Goal: Communication & Community: Ask a question

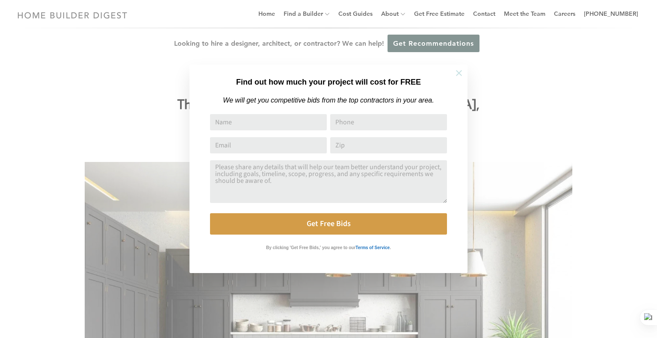
click at [457, 71] on icon at bounding box center [459, 73] width 6 height 6
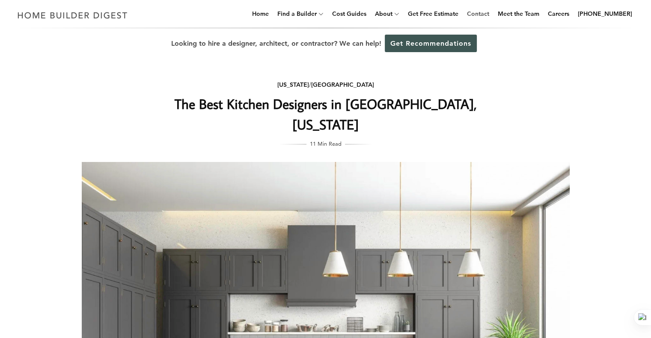
click at [484, 12] on link "Contact" at bounding box center [477, 13] width 29 height 27
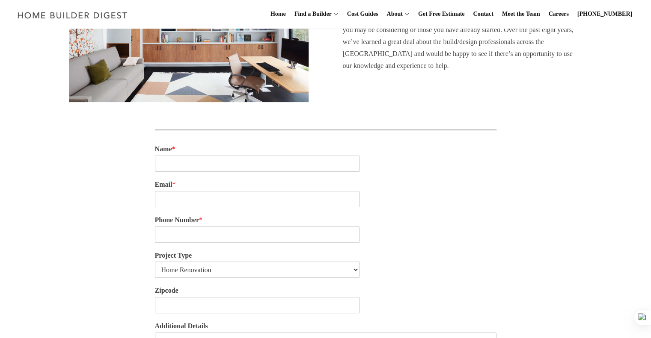
scroll to position [171, 0]
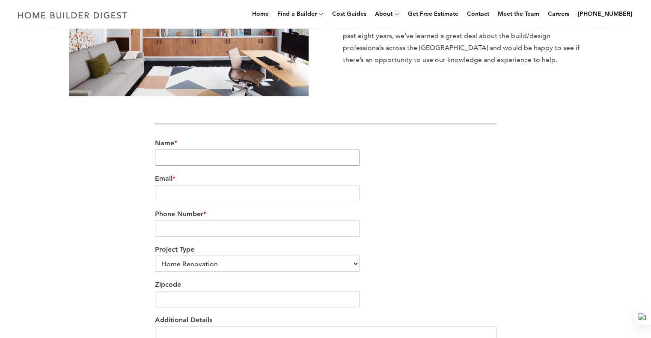
click at [244, 159] on input "Name *" at bounding box center [257, 158] width 205 height 16
type input "Michael Joseph"
click at [215, 191] on input "Email *" at bounding box center [257, 193] width 205 height 16
type input "info@bestoflosangeles.tv"
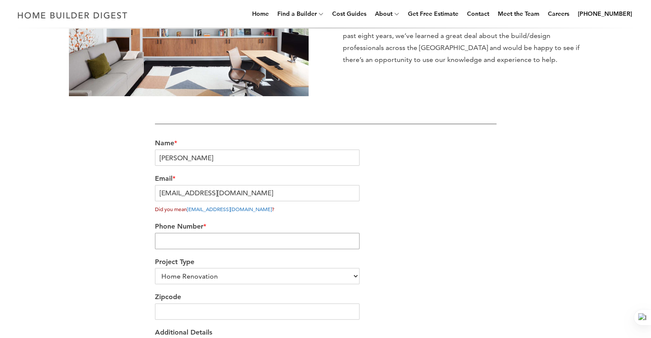
click at [180, 228] on div "Phone Number *" at bounding box center [325, 236] width 341 height 36
click at [129, 238] on div "We’re love to hear from you Our team would be delighted to hear from you and ea…" at bounding box center [326, 182] width 488 height 525
click at [169, 240] on input "Phone Number *" at bounding box center [257, 241] width 205 height 16
type input "310"
click at [127, 208] on div "We’re love to hear from you Our team would be delighted to hear from you and ea…" at bounding box center [326, 182] width 488 height 525
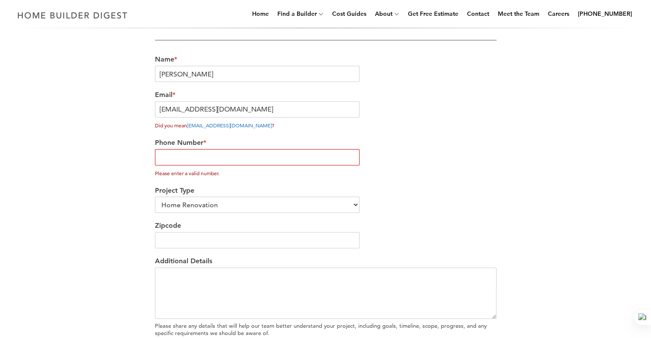
scroll to position [257, 0]
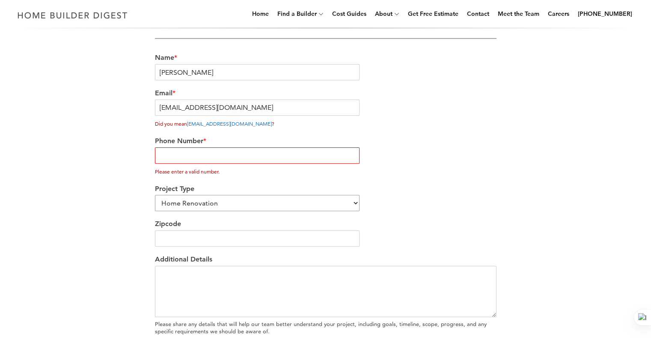
click at [185, 205] on select "Home Renovation Custom Home Builder Commercial Renovation Other" at bounding box center [257, 203] width 205 height 16
select select "Other"
click at [155, 195] on select "Home Renovation Custom Home Builder Commercial Renovation Other" at bounding box center [257, 203] width 205 height 16
click at [184, 238] on input "Zipcode" at bounding box center [257, 239] width 205 height 16
type input "90210"
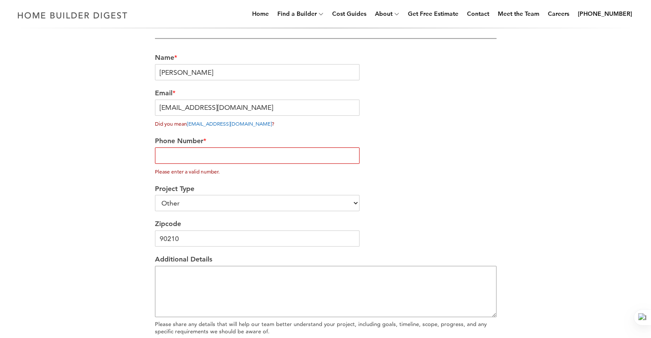
click at [162, 287] on textarea "Additional Details" at bounding box center [325, 291] width 341 height 51
paste textarea "Congratulations! Your business has been recognized as one of the best in Los An…"
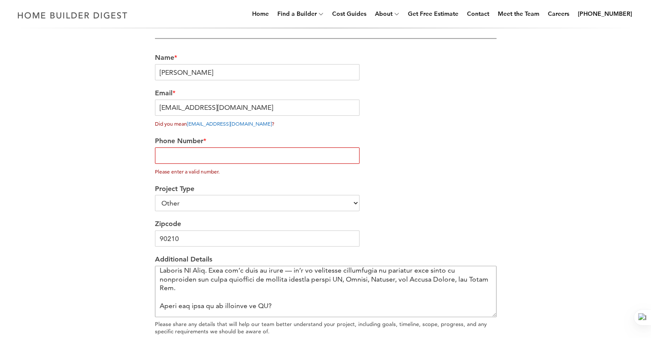
scroll to position [3, 0]
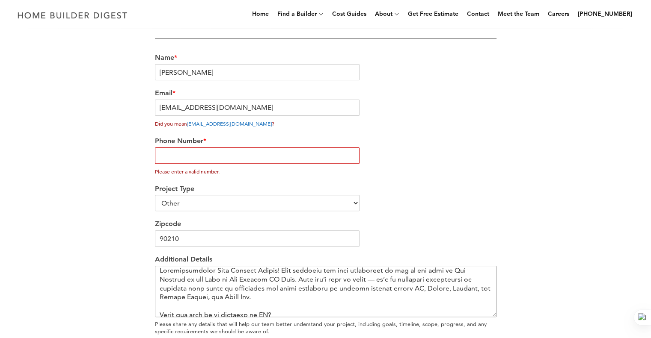
type textarea "Congratulations Home Builder Digest! Your business has been recognized as one o…"
click at [435, 210] on div "Project Type Home Renovation Custom Home Builder Commercial Renovation Other" at bounding box center [325, 199] width 341 height 36
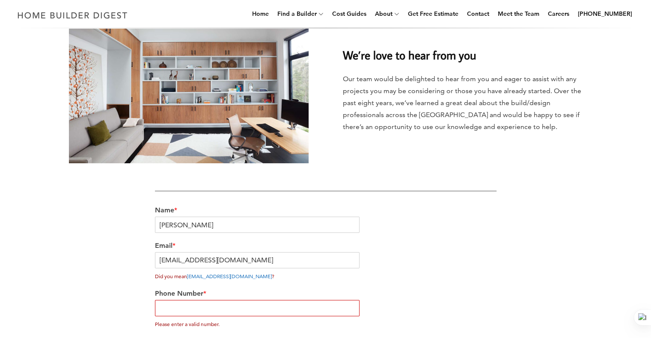
scroll to position [106, 0]
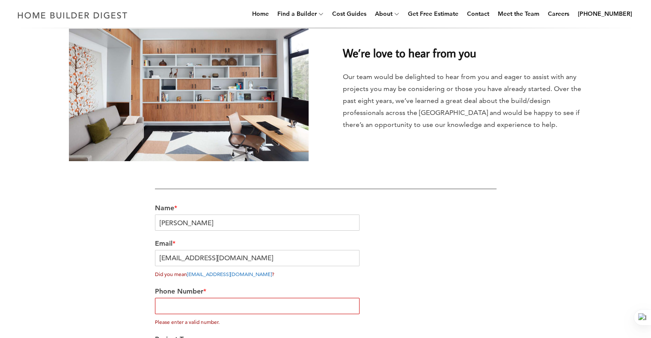
click at [201, 307] on input "Phone Number *" at bounding box center [257, 306] width 205 height 16
type input "3104558870"
click at [455, 235] on div "Email * info@bestoflosangeles.tv Did you mean info@bestoflosangeles.it ?" at bounding box center [325, 259] width 341 height 48
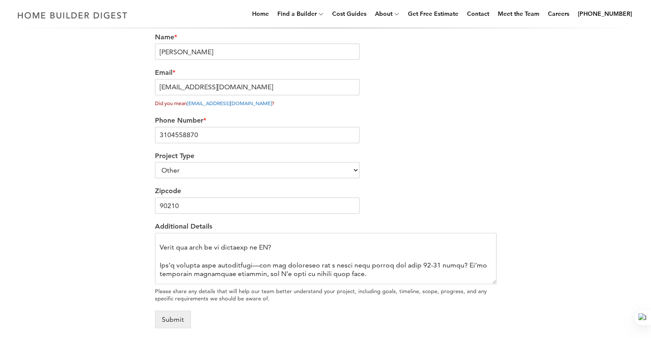
scroll to position [88, 0]
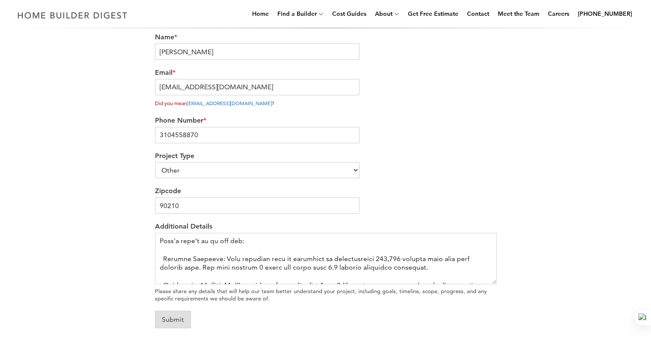
click at [180, 316] on button "Submit" at bounding box center [173, 320] width 36 height 18
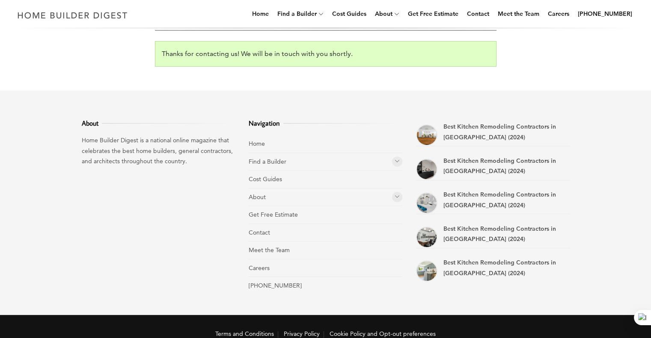
scroll to position [263, 0]
